Goal: Task Accomplishment & Management: Manage account settings

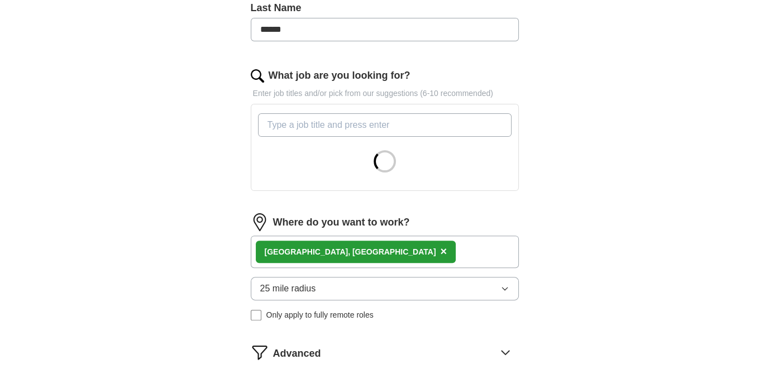
scroll to position [335, 0]
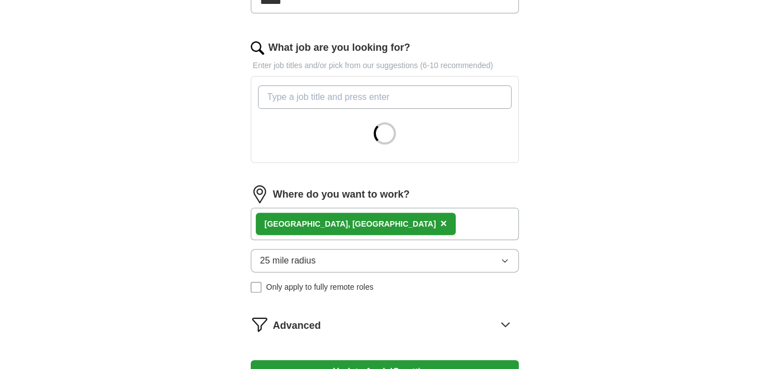
click at [311, 95] on input "What job are you looking for?" at bounding box center [385, 96] width 254 height 23
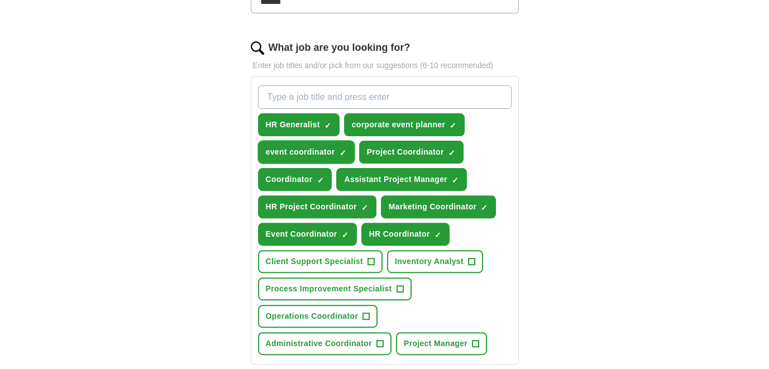
click at [0, 0] on span "×" at bounding box center [0, 0] width 0 height 0
click at [320, 99] on input "What job are you looking for?" at bounding box center [385, 96] width 254 height 23
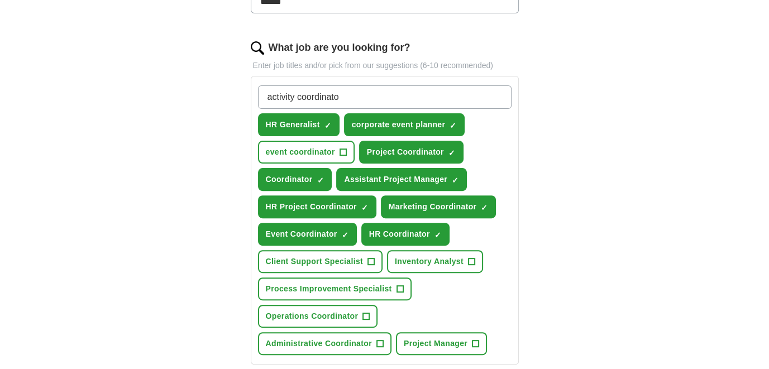
type input "activity coordinator"
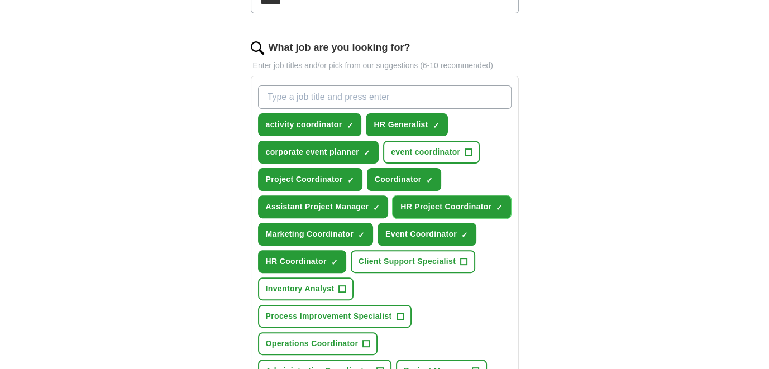
click at [502, 199] on button "HR Project Coordinator ✓ ×" at bounding box center [452, 206] width 118 height 23
click at [354, 99] on input "What job are you looking for?" at bounding box center [385, 96] width 254 height 23
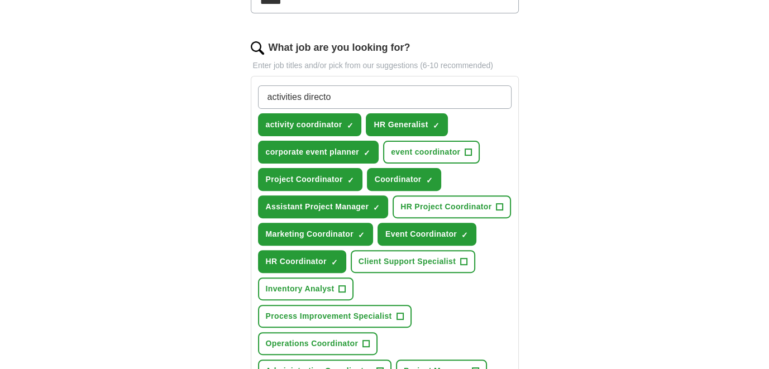
type input "activities director"
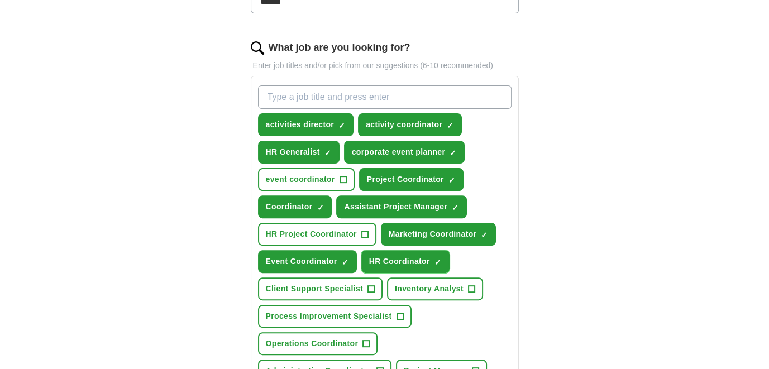
click at [0, 0] on span "×" at bounding box center [0, 0] width 0 height 0
click at [352, 99] on input "What job are you looking for?" at bounding box center [385, 96] width 254 height 23
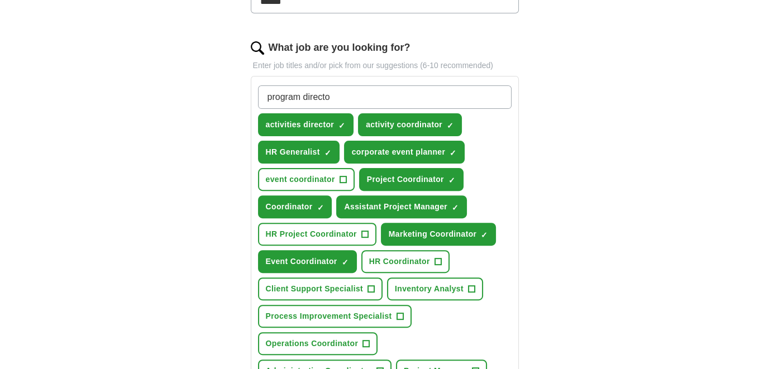
type input "program director"
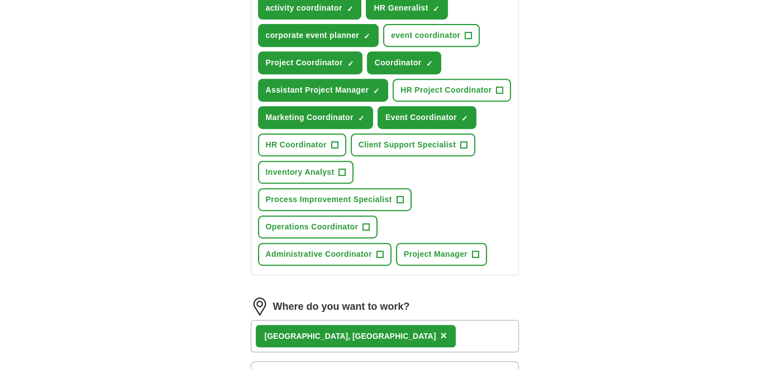
scroll to position [614, 0]
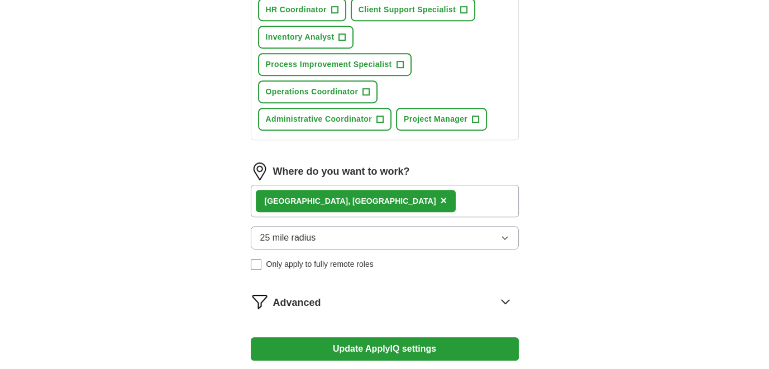
click at [343, 337] on button "Update ApplyIQ settings" at bounding box center [385, 348] width 268 height 23
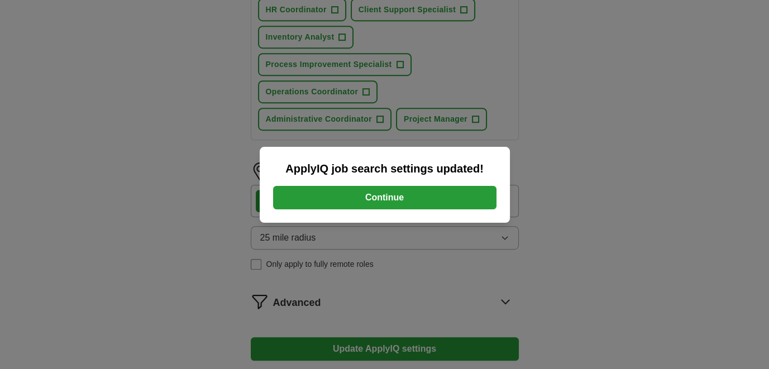
click at [381, 195] on button "Continue" at bounding box center [384, 197] width 223 height 23
